Goal: Information Seeking & Learning: Learn about a topic

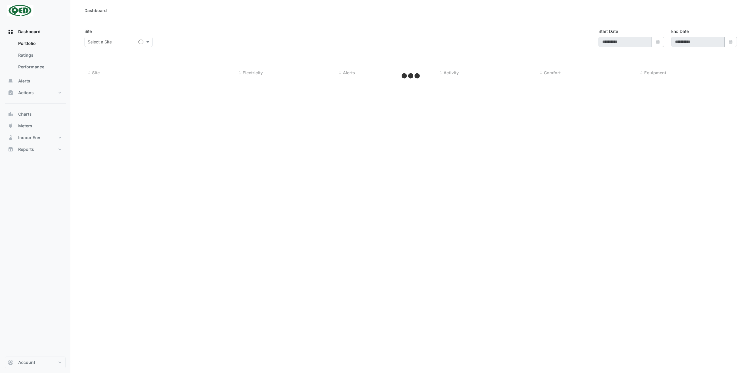
type input "**********"
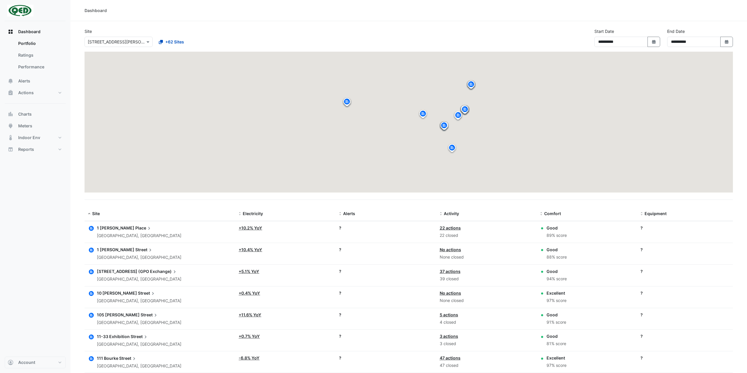
click at [125, 38] on div "× [STREET_ADDRESS][PERSON_NAME]" at bounding box center [119, 42] width 68 height 10
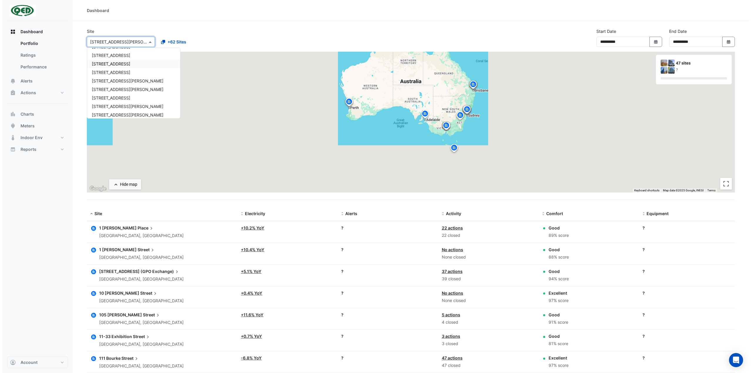
scroll to position [323, 0]
click at [123, 88] on div "[STREET_ADDRESS]" at bounding box center [131, 89] width 93 height 9
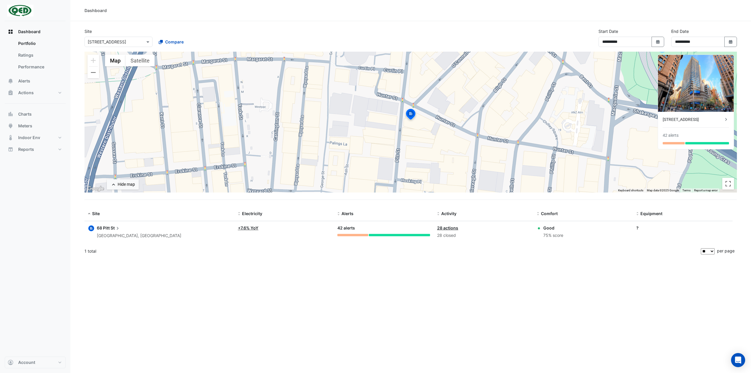
click at [109, 227] on span "68 Pitt" at bounding box center [103, 227] width 13 height 5
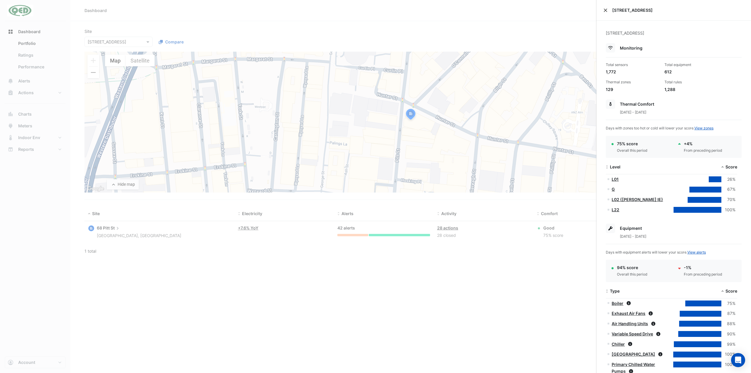
click at [605, 11] on button "Close" at bounding box center [606, 10] width 4 height 4
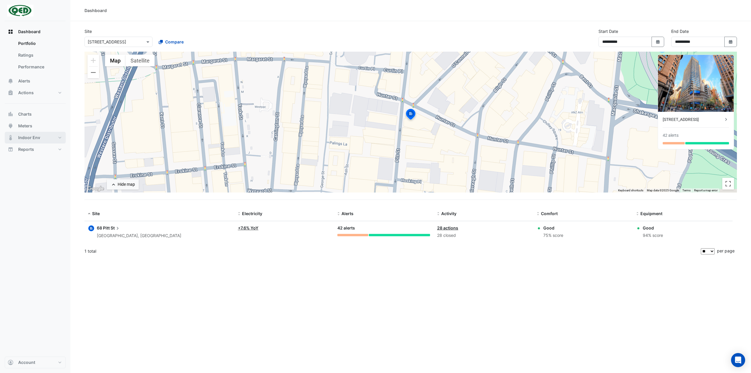
click at [42, 139] on button "Indoor Env" at bounding box center [35, 138] width 61 height 12
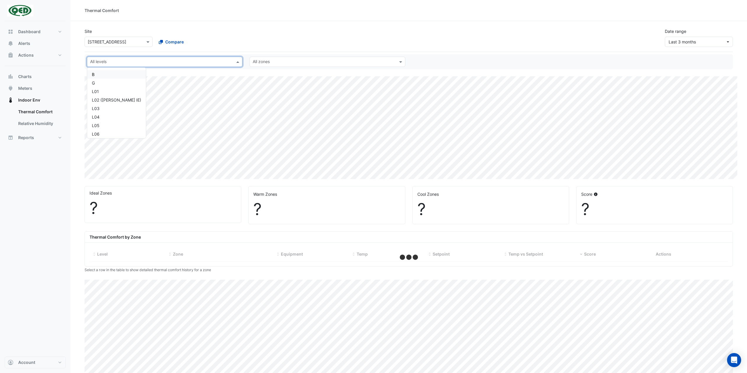
click at [127, 64] on input "text" at bounding box center [161, 62] width 142 height 6
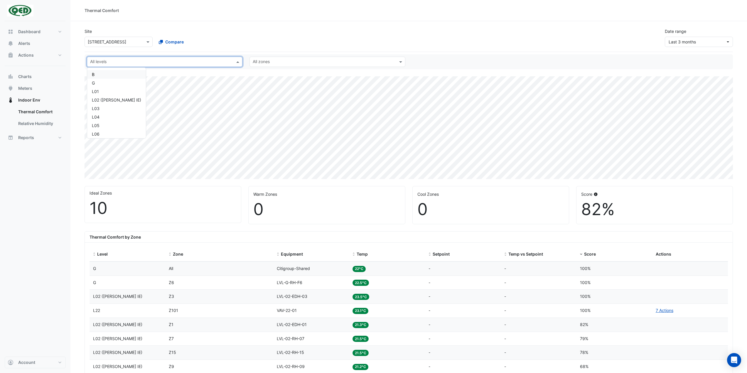
click at [127, 64] on input "text" at bounding box center [161, 62] width 142 height 6
click at [141, 180] on section "Site × [STREET_ADDRESS] Compare Date range Last 3 months All levels B G L01 L02…" at bounding box center [408, 286] width 676 height 531
click at [681, 41] on span "Last 3 months" at bounding box center [681, 41] width 27 height 5
click at [686, 133] on div "Last 12 months" at bounding box center [684, 133] width 29 height 6
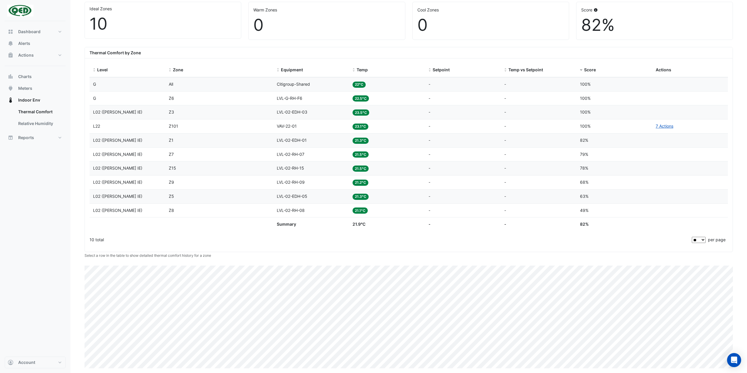
scroll to position [187, 0]
